Goal: Navigation & Orientation: Find specific page/section

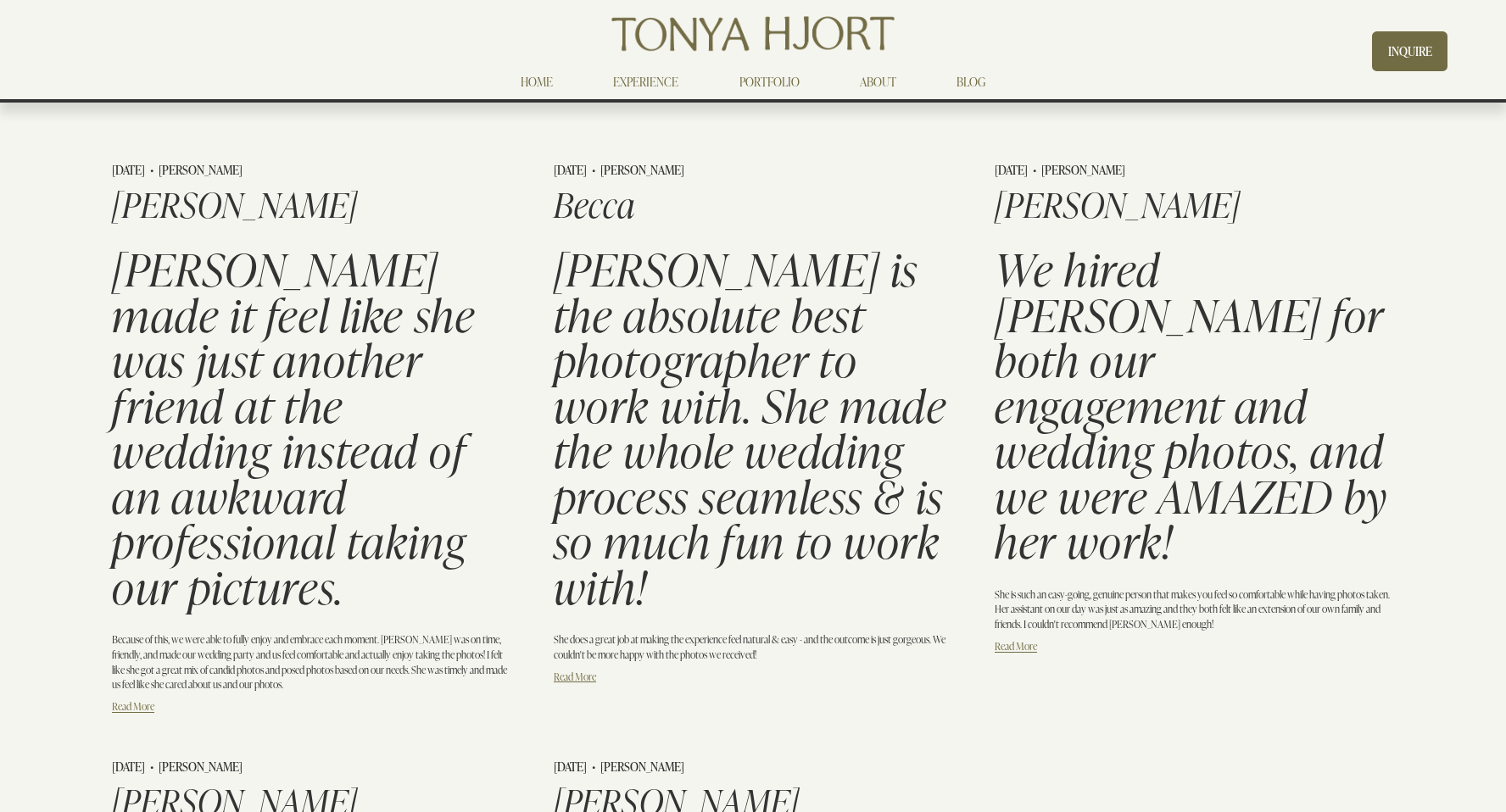
click at [551, 77] on link "HOME" at bounding box center [537, 81] width 33 height 21
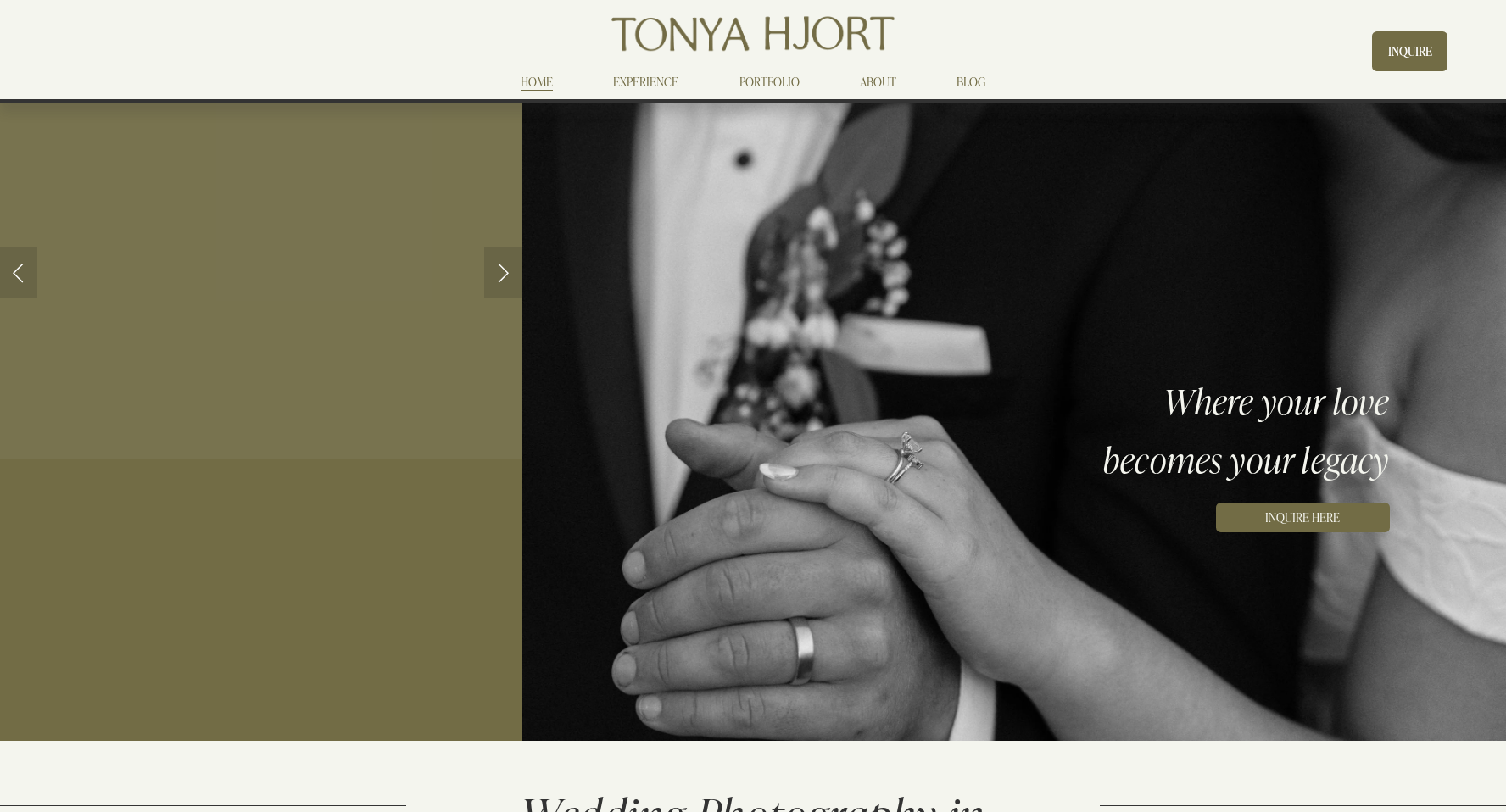
click at [883, 80] on link "ABOUT" at bounding box center [878, 81] width 37 height 21
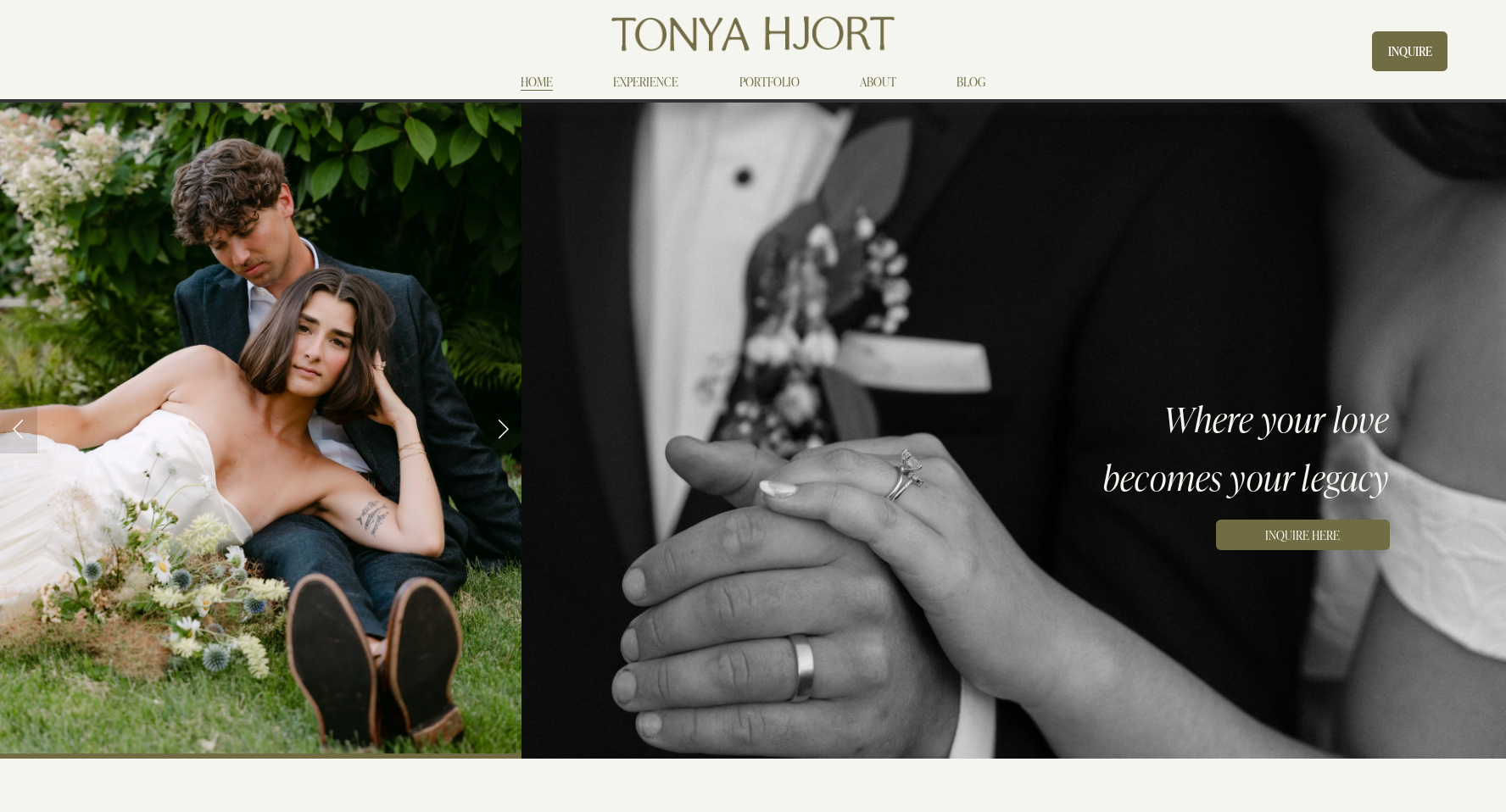
click at [876, 80] on link "ABOUT" at bounding box center [878, 81] width 37 height 21
click at [869, 79] on link "ABOUT" at bounding box center [878, 81] width 37 height 21
